Goal: Check status: Check status

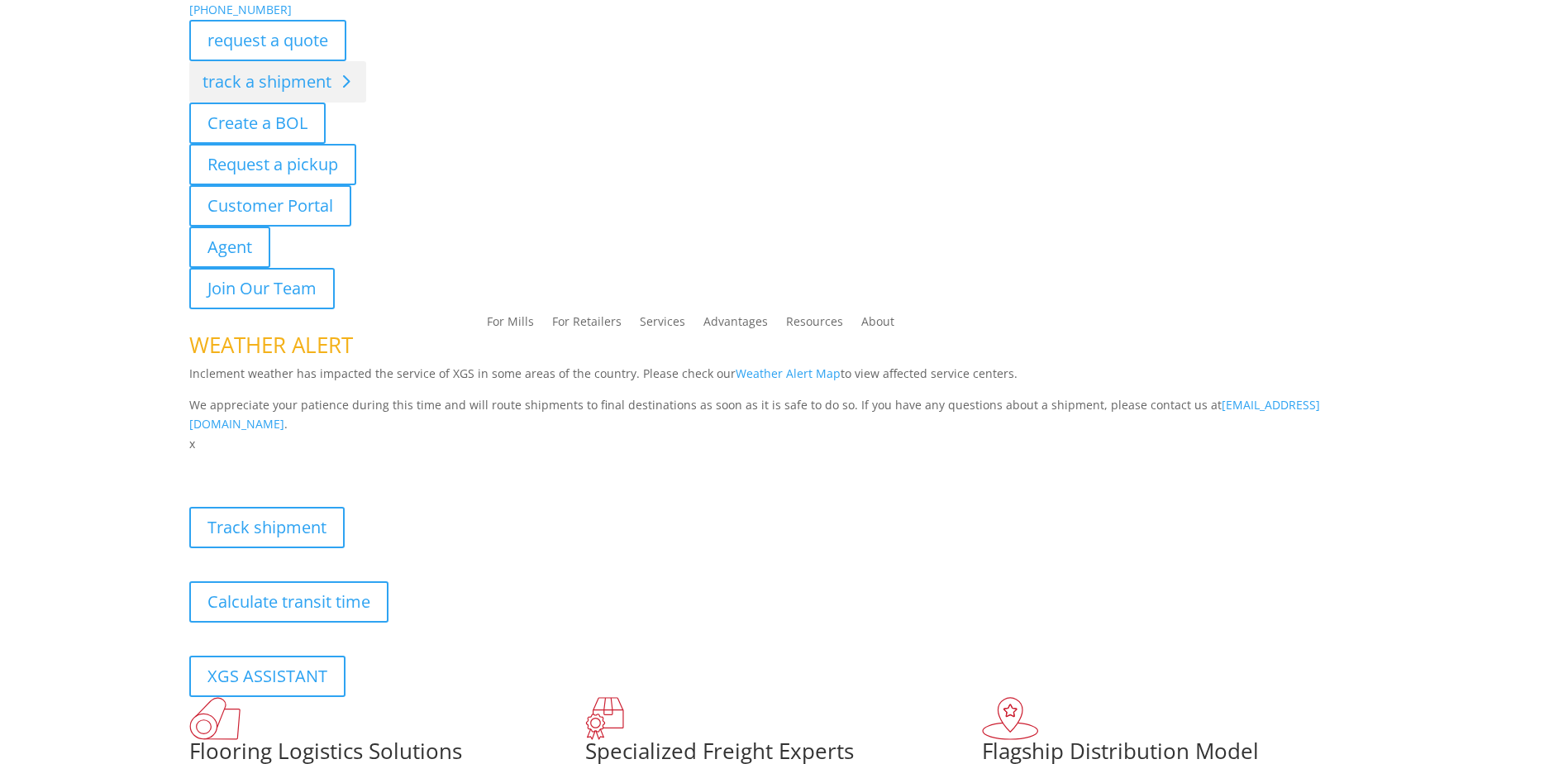
click at [244, 76] on link "track a shipment" at bounding box center [278, 82] width 177 height 42
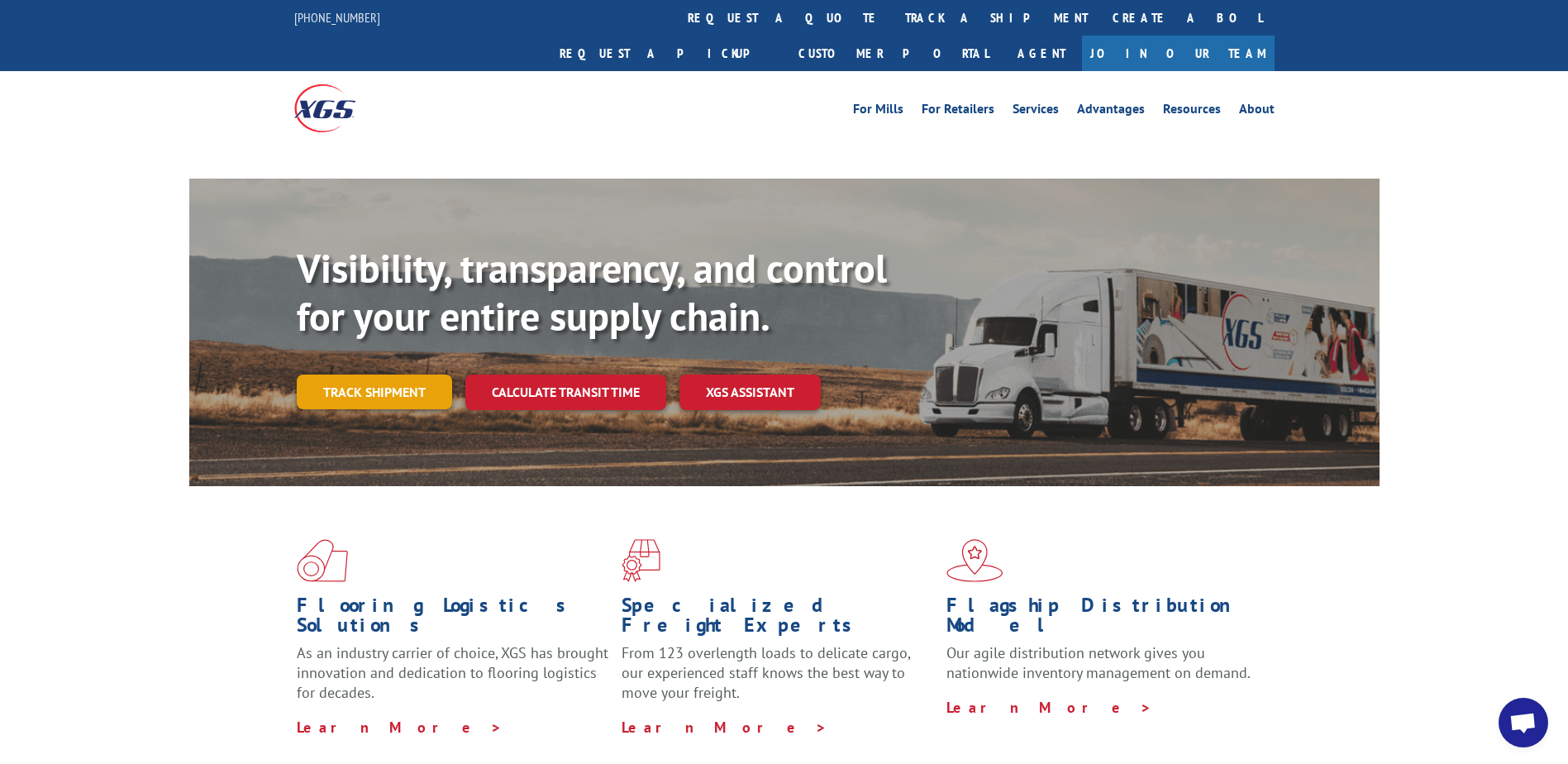
click at [389, 391] on div "Visibility, transparency, and control for your entire supply chain. Track shipm…" at bounding box center [838, 360] width 1083 height 230
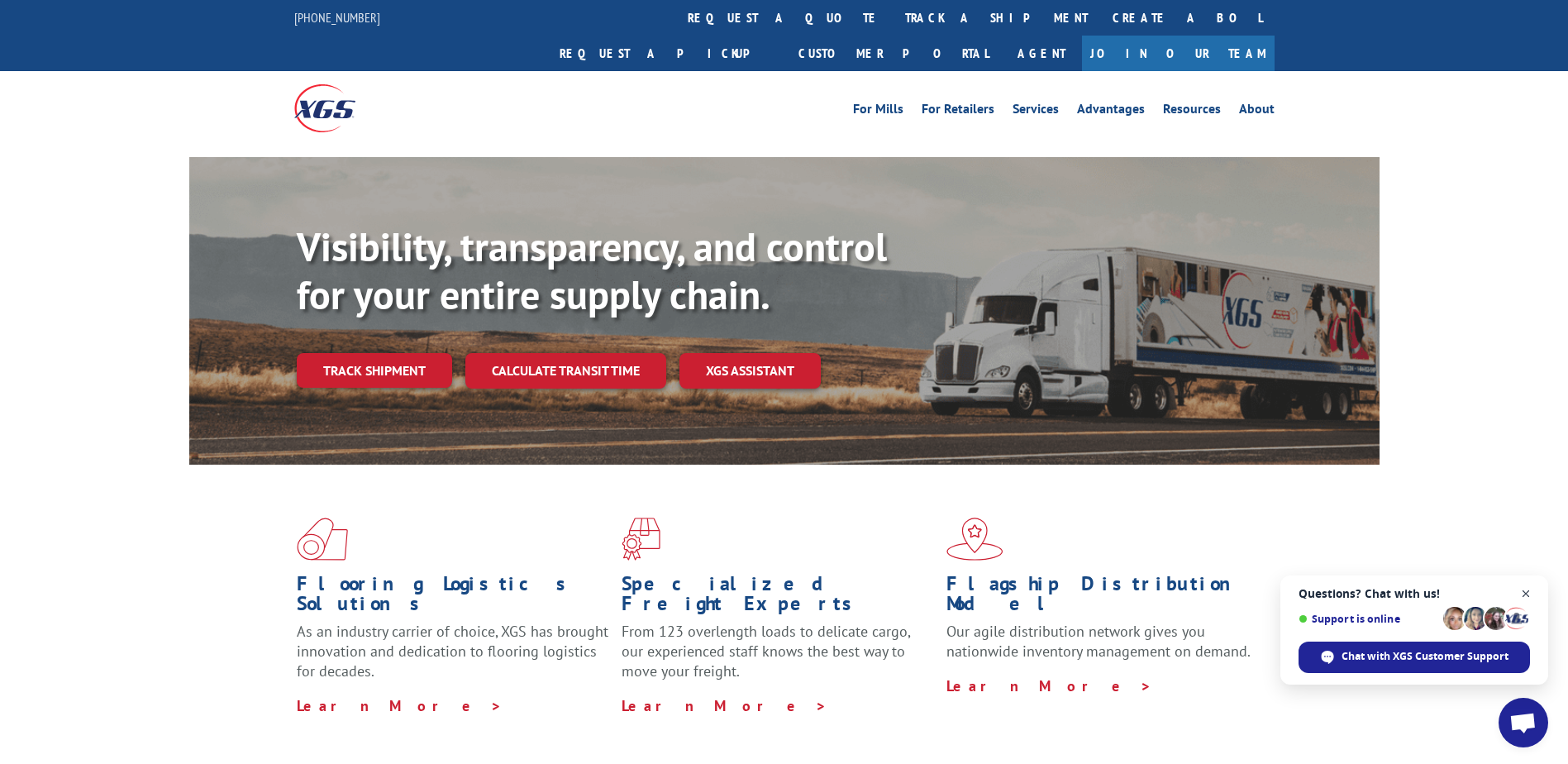
click at [1523, 595] on span "Open chat" at bounding box center [1526, 593] width 21 height 21
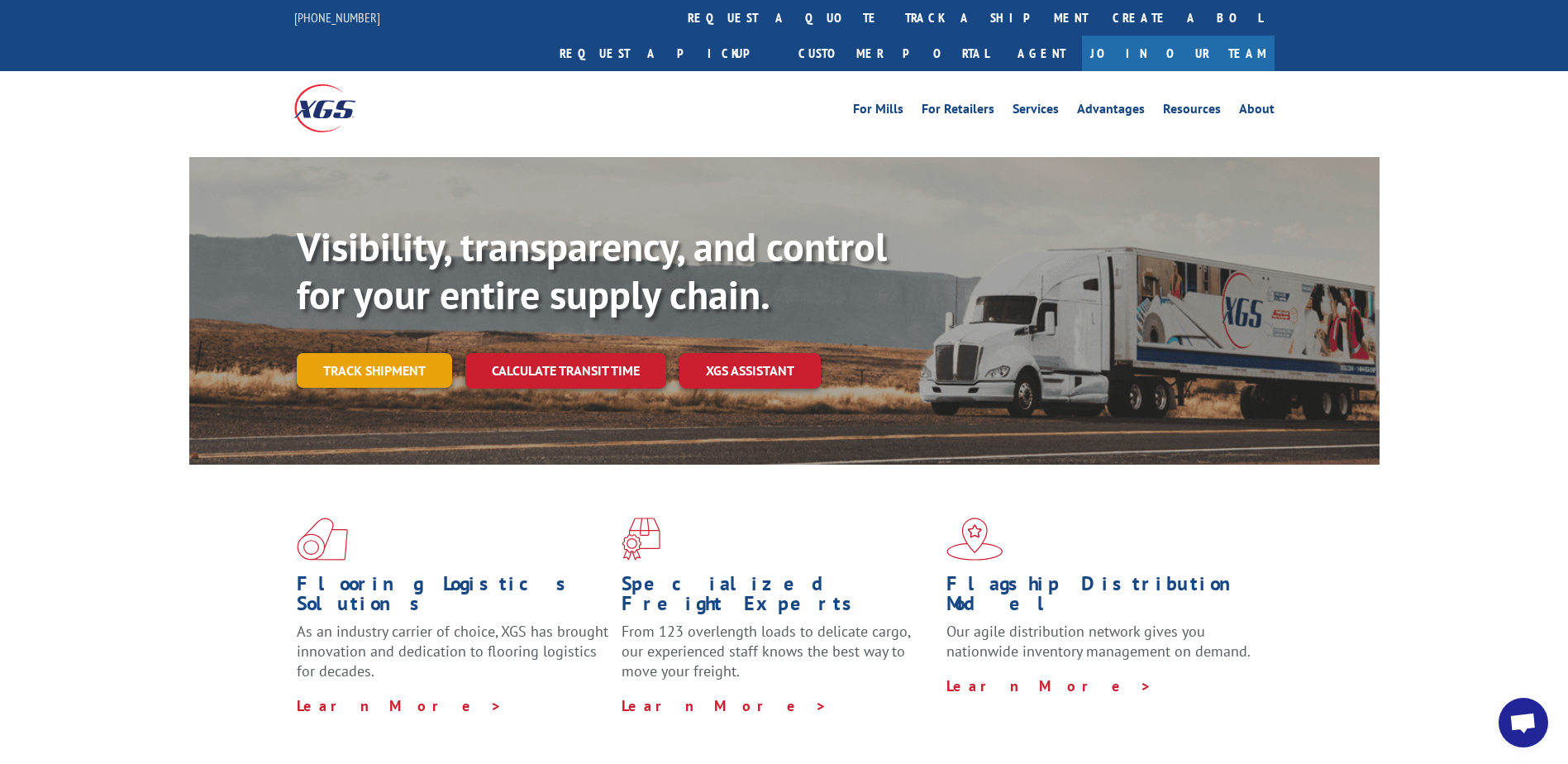
click at [393, 353] on link "Track shipment" at bounding box center [374, 370] width 156 height 35
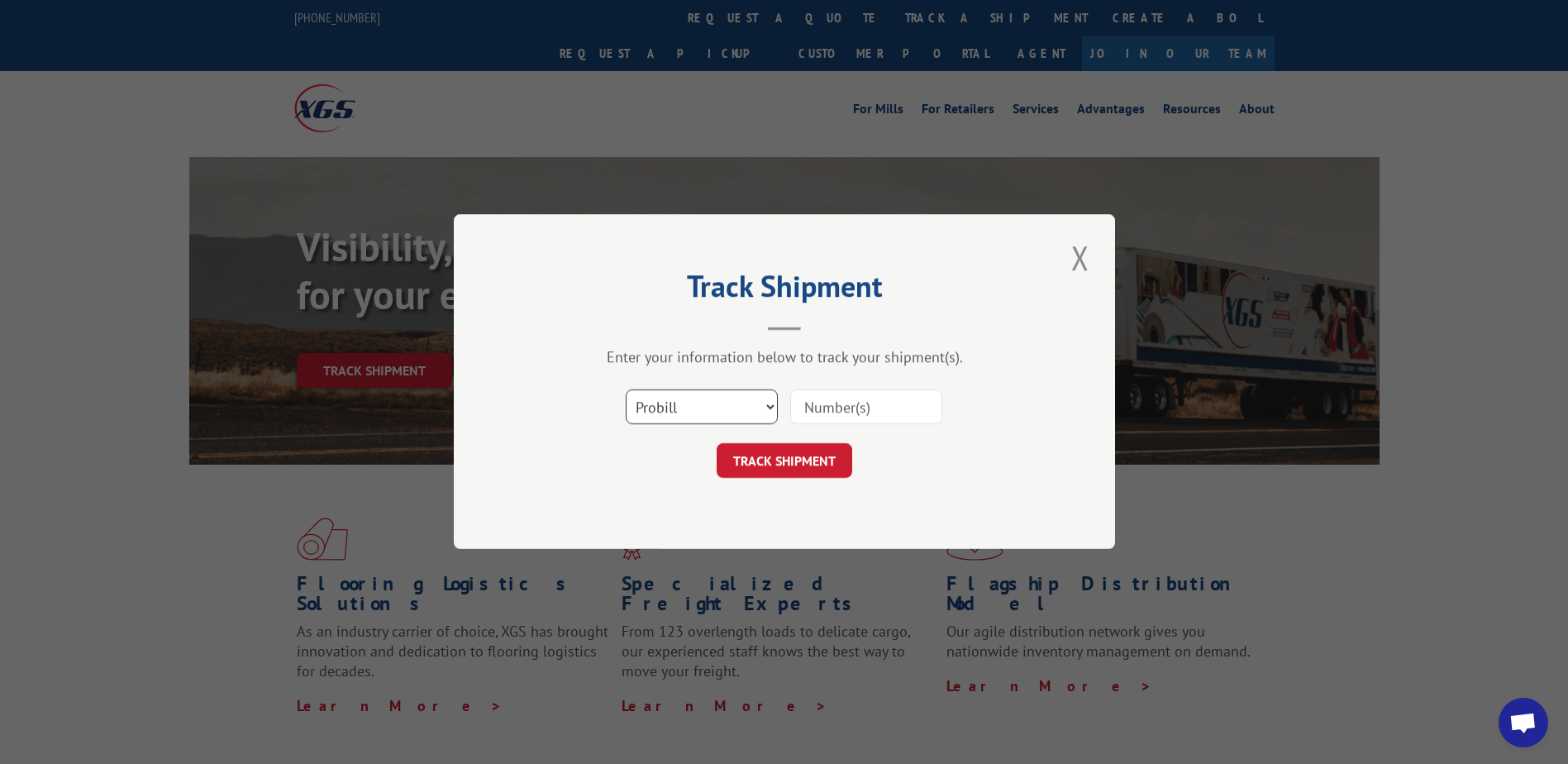
drag, startPoint x: 761, startPoint y: 403, endPoint x: 753, endPoint y: 408, distance: 9.4
click at [761, 403] on select "Select category... Probill BOL PO" at bounding box center [702, 407] width 152 height 35
select select "bol"
click at [626, 390] on select "Select category... Probill BOL PO" at bounding box center [702, 407] width 152 height 35
click at [837, 412] on input at bounding box center [865, 407] width 152 height 35
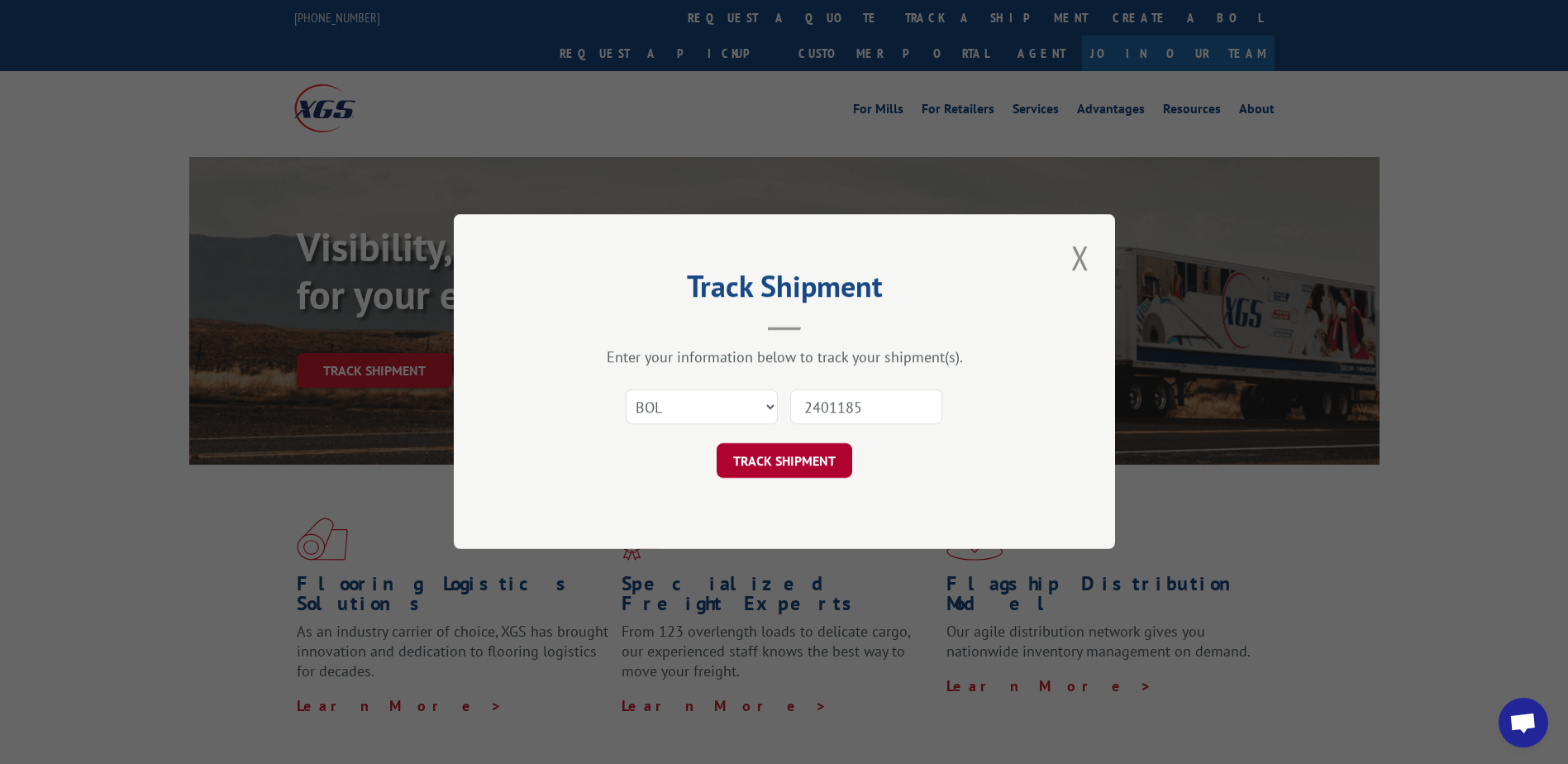
type input "2401185"
click at [810, 455] on button "TRACK SHIPMENT" at bounding box center [784, 460] width 136 height 35
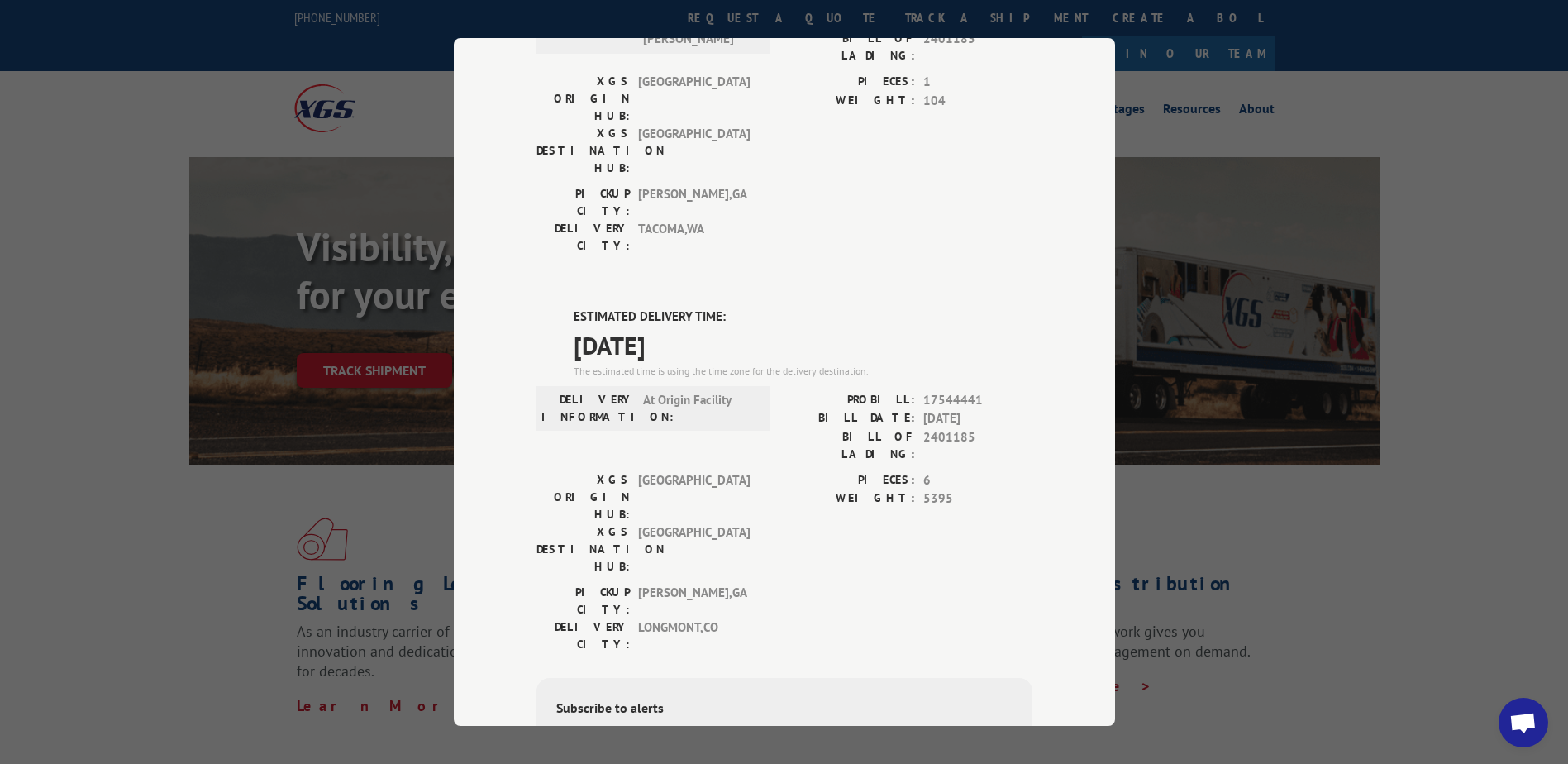
scroll to position [597, 0]
